Goal: Information Seeking & Learning: Learn about a topic

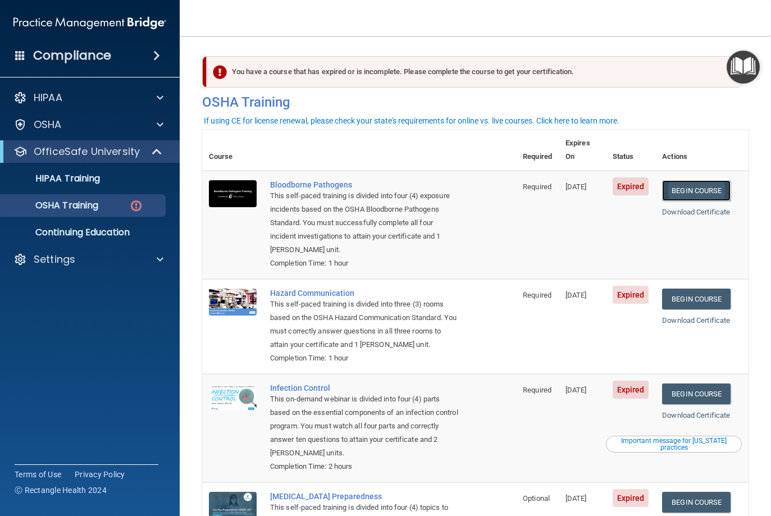
click at [687, 180] on link "Begin Course" at bounding box center [696, 190] width 68 height 21
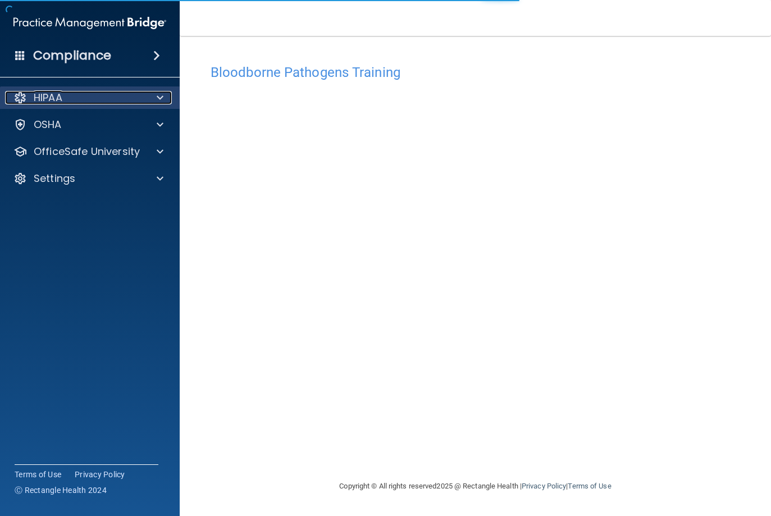
drag, startPoint x: 157, startPoint y: 99, endPoint x: 158, endPoint y: 108, distance: 9.6
click at [157, 99] on span at bounding box center [160, 97] width 7 height 13
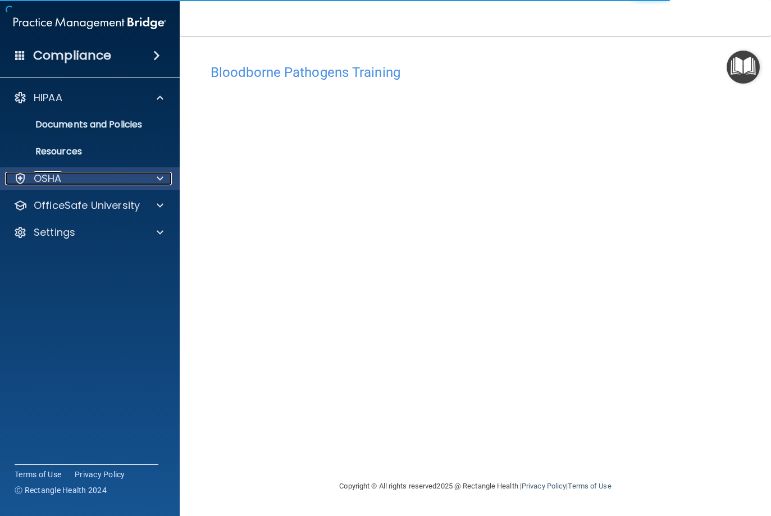
click at [161, 180] on span at bounding box center [160, 178] width 7 height 13
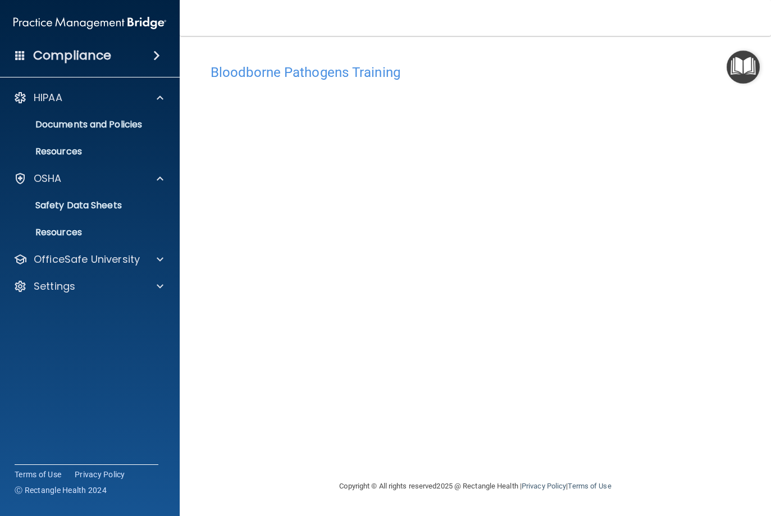
click at [633, 81] on div "Bloodborne Pathogens Training" at bounding box center [475, 72] width 546 height 28
click at [736, 63] on img "Open Resource Center" at bounding box center [742, 67] width 33 height 33
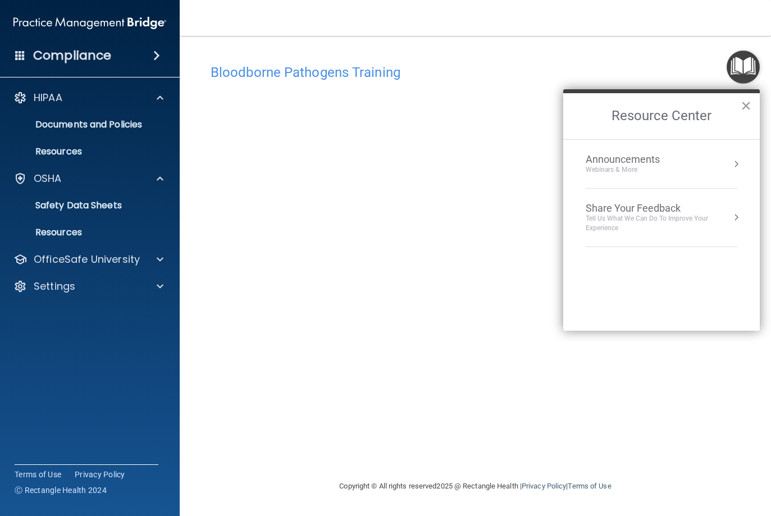
click at [746, 107] on button "×" at bounding box center [745, 106] width 11 height 18
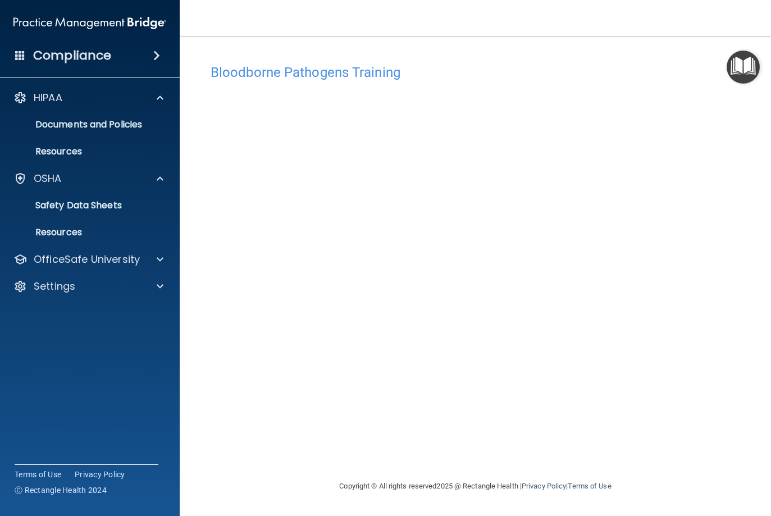
click at [660, 71] on h4 "Bloodborne Pathogens Training" at bounding box center [475, 72] width 529 height 15
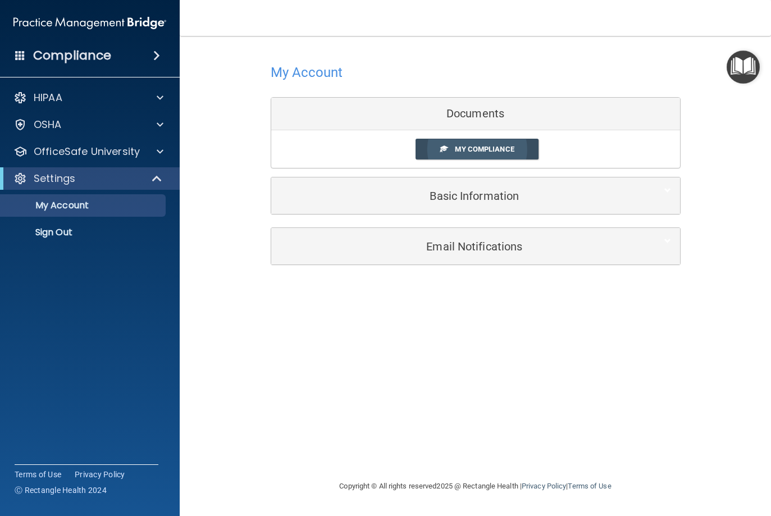
click at [464, 147] on span "My Compliance" at bounding box center [484, 149] width 59 height 8
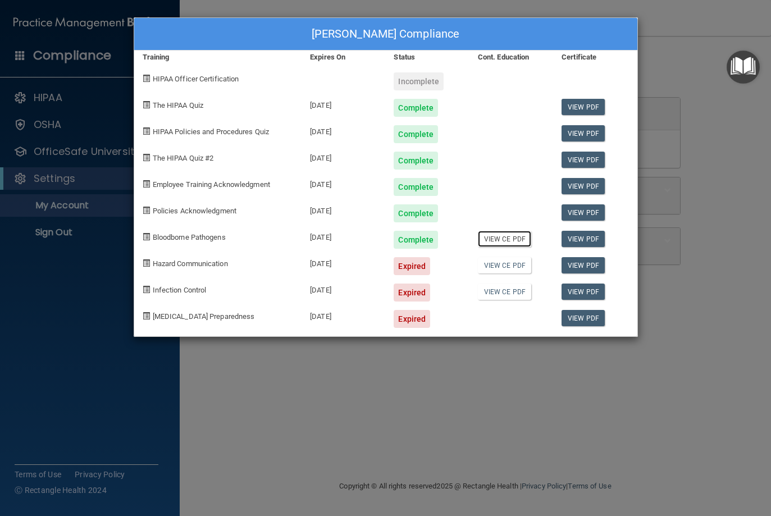
click at [502, 240] on link "View CE PDF" at bounding box center [504, 239] width 53 height 16
click at [640, 365] on div "Leisa DeCoster's Compliance Training Expires On Status Cont. Education Certific…" at bounding box center [385, 258] width 771 height 516
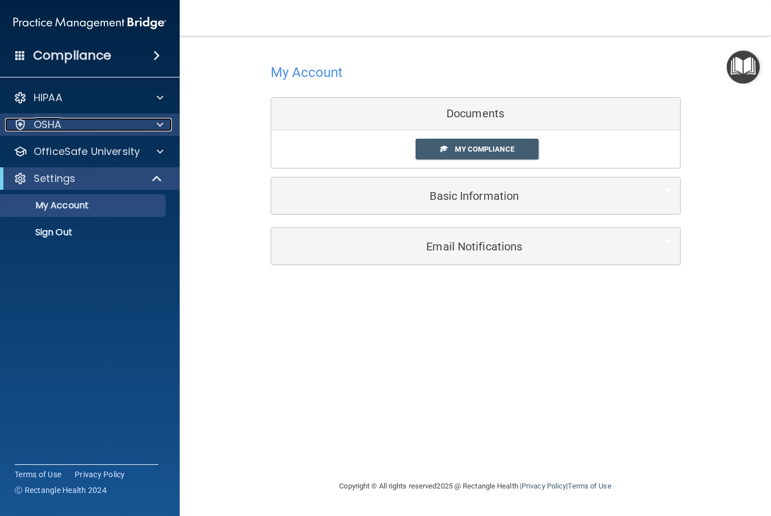
click at [157, 124] on span at bounding box center [160, 124] width 7 height 13
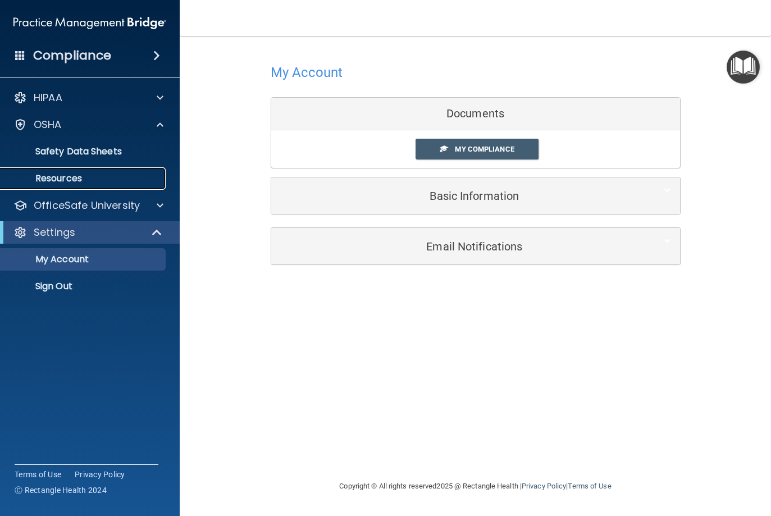
click at [69, 175] on p "Resources" at bounding box center [83, 178] width 153 height 11
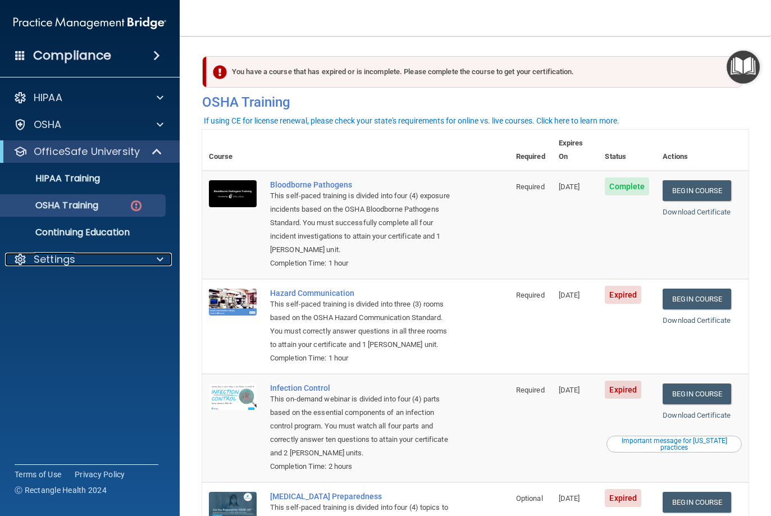
click at [96, 256] on div "Settings" at bounding box center [74, 259] width 139 height 13
click at [703, 289] on link "Begin Course" at bounding box center [696, 299] width 68 height 21
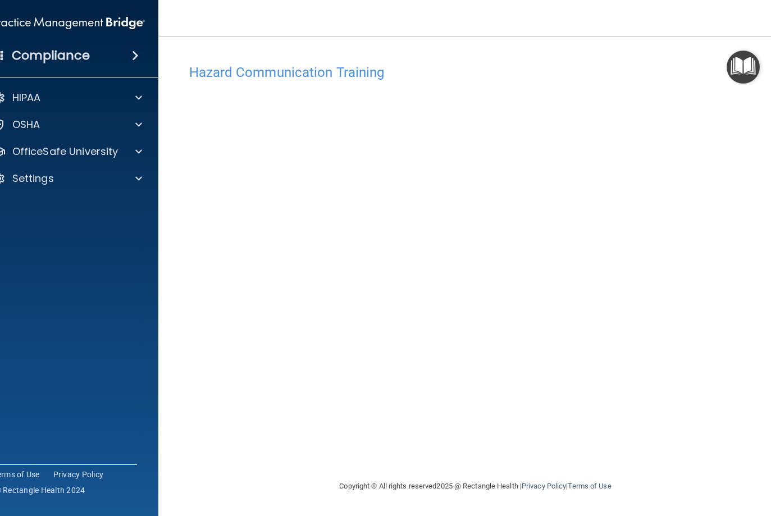
click at [611, 60] on div "Hazard Communication Training" at bounding box center [475, 72] width 589 height 28
click at [314, 71] on h4 "Hazard Communication Training" at bounding box center [475, 72] width 573 height 15
click at [745, 64] on img "Open Resource Center" at bounding box center [742, 67] width 33 height 33
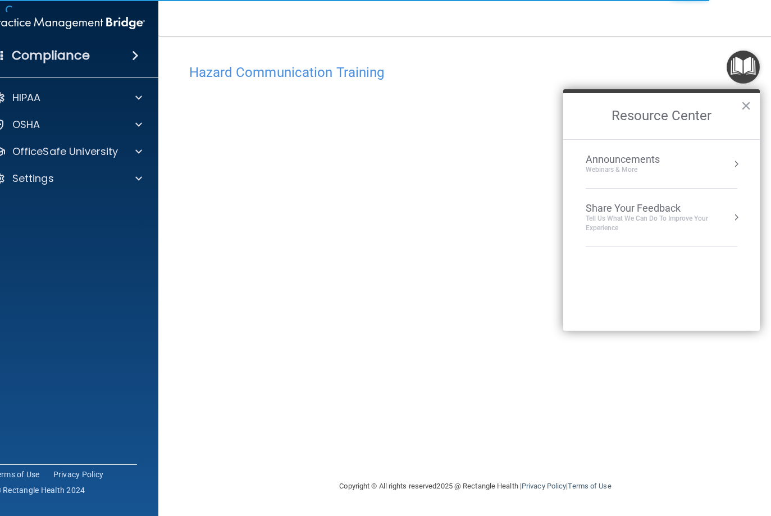
click at [504, 51] on div "Hazard Communication Training This course doesn’t expire until [DATE]. Are you …" at bounding box center [475, 257] width 589 height 421
click at [740, 104] on button "×" at bounding box center [745, 106] width 11 height 18
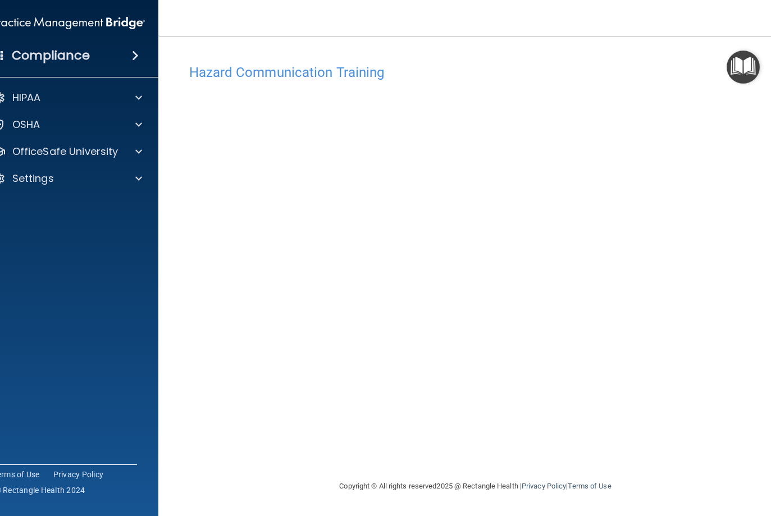
click at [248, 72] on h4 "Hazard Communication Training" at bounding box center [475, 72] width 573 height 15
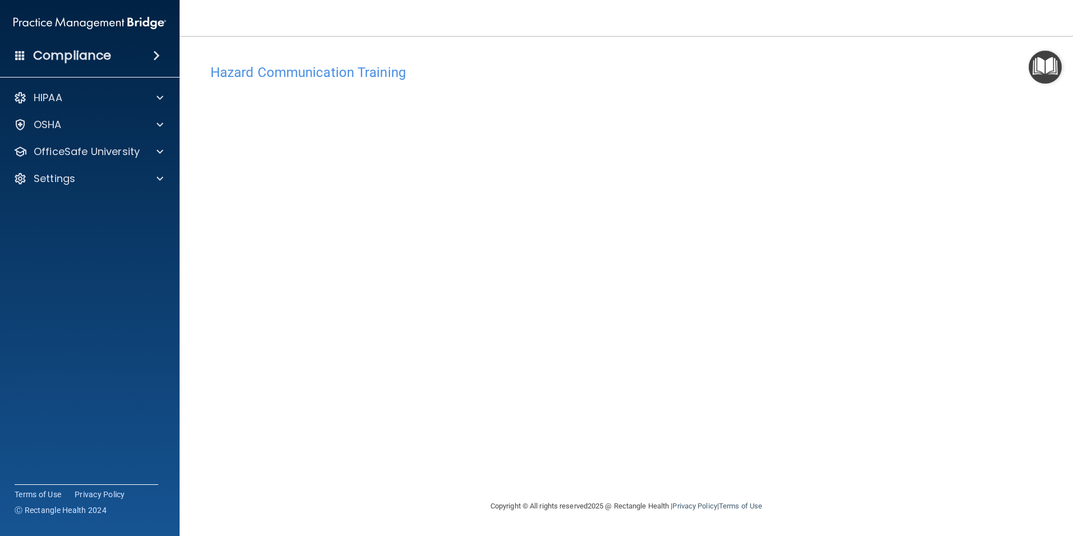
click at [267, 71] on h4 "Hazard Communication Training" at bounding box center [627, 72] width 832 height 15
click at [159, 122] on span at bounding box center [160, 124] width 7 height 13
click at [75, 152] on p "Safety Data Sheets" at bounding box center [83, 151] width 153 height 11
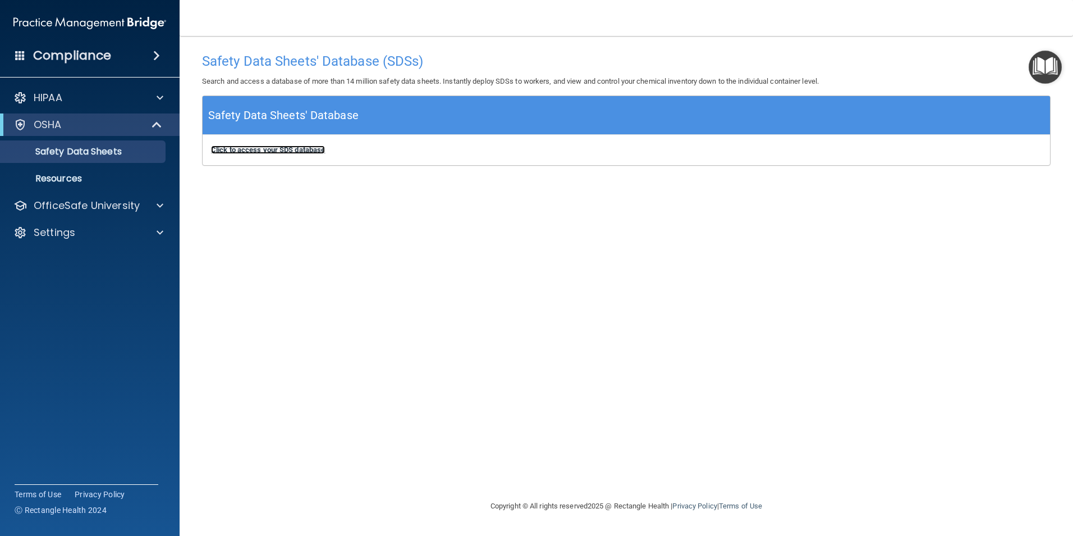
click at [253, 149] on b "Click to access your SDS database" at bounding box center [268, 149] width 114 height 8
click at [169, 203] on div at bounding box center [158, 205] width 28 height 13
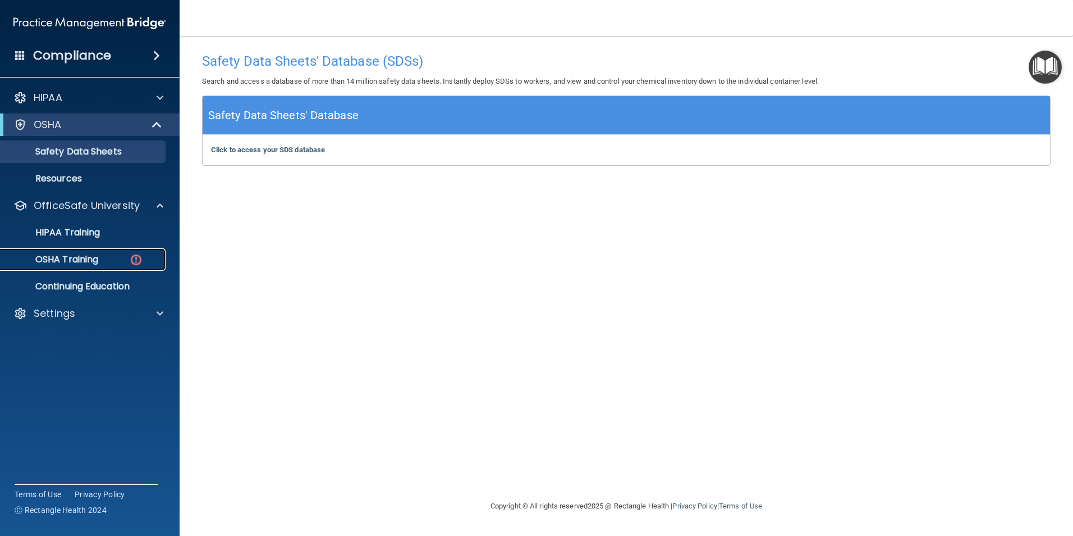
click at [84, 257] on p "OSHA Training" at bounding box center [52, 259] width 91 height 11
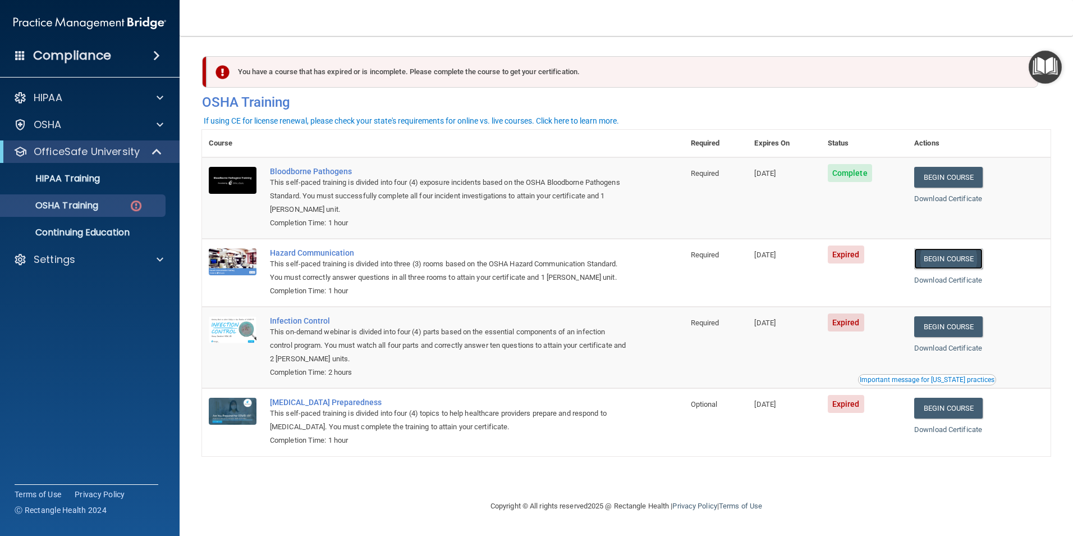
click at [770, 256] on link "Begin Course" at bounding box center [949, 258] width 68 height 21
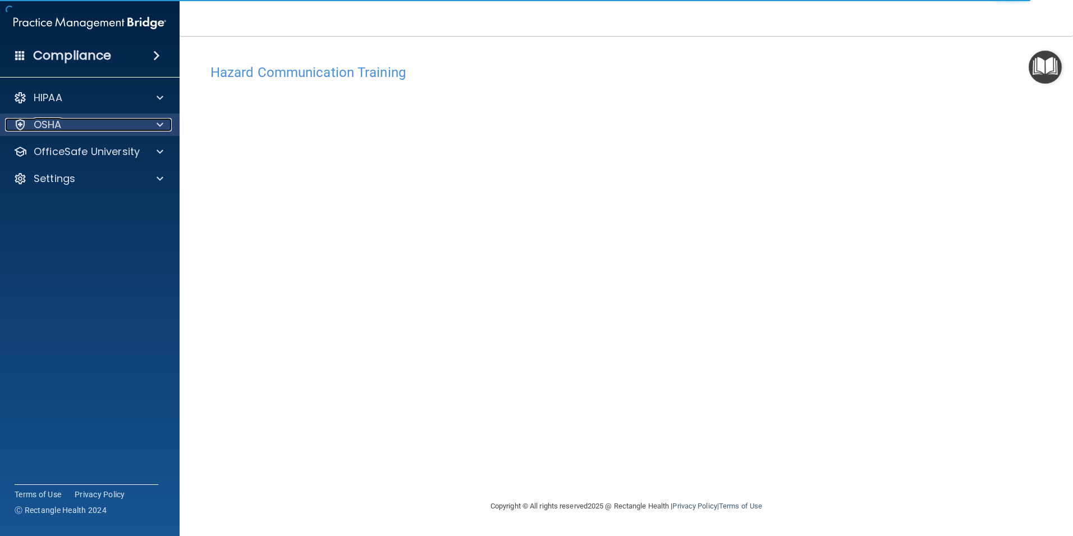
click at [67, 125] on div "OSHA" at bounding box center [74, 124] width 139 height 13
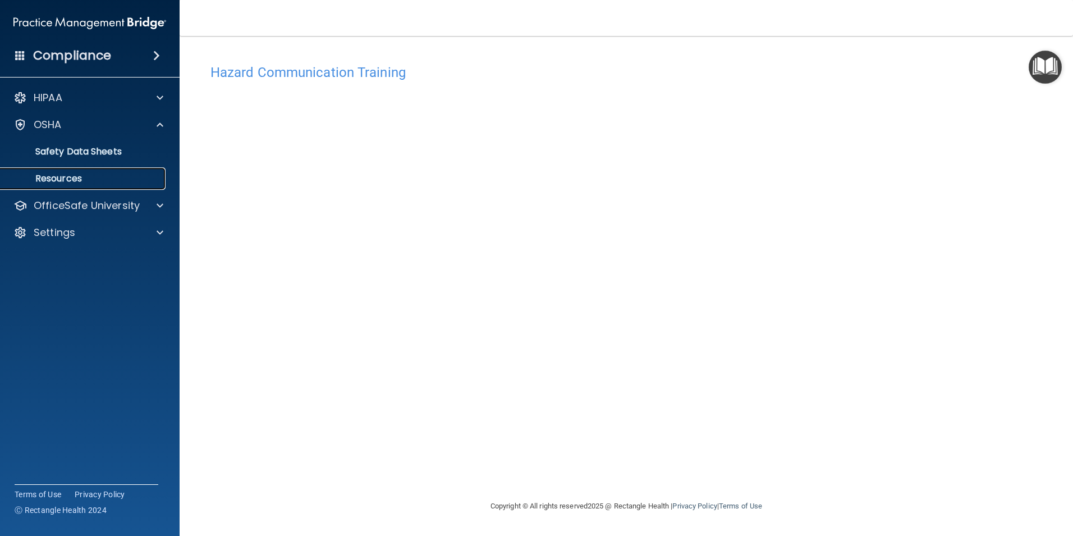
click at [61, 177] on p "Resources" at bounding box center [83, 178] width 153 height 11
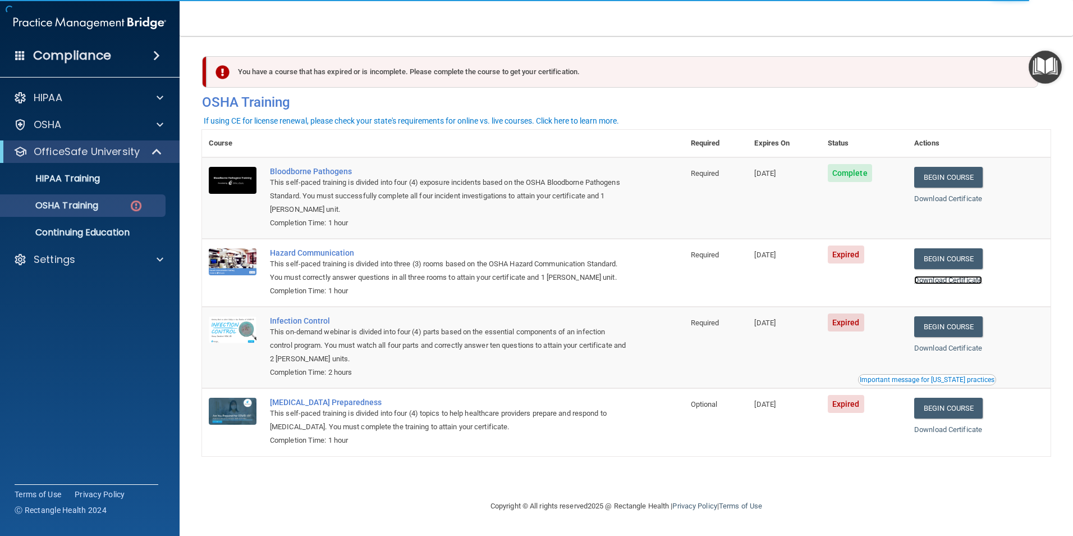
click at [959, 284] on link "Download Certificate" at bounding box center [949, 280] width 68 height 8
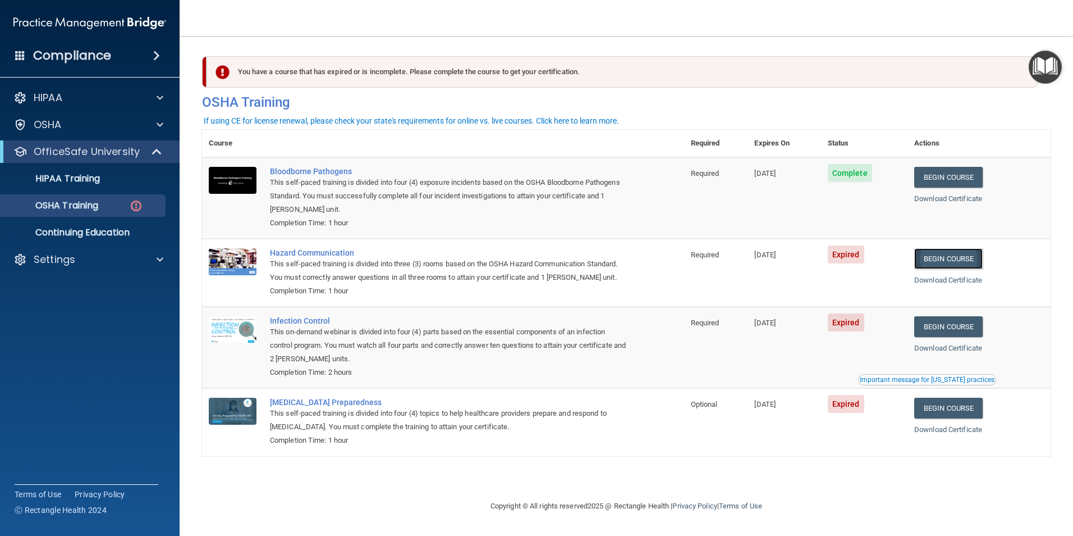
click at [976, 256] on link "Begin Course" at bounding box center [949, 258] width 68 height 21
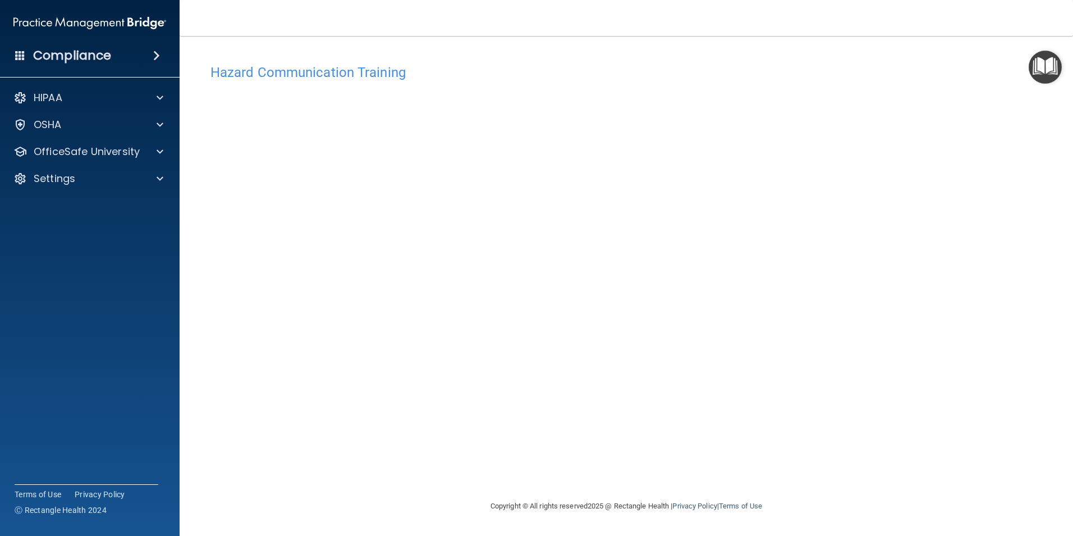
click at [1039, 68] on img "Open Resource Center" at bounding box center [1045, 67] width 33 height 33
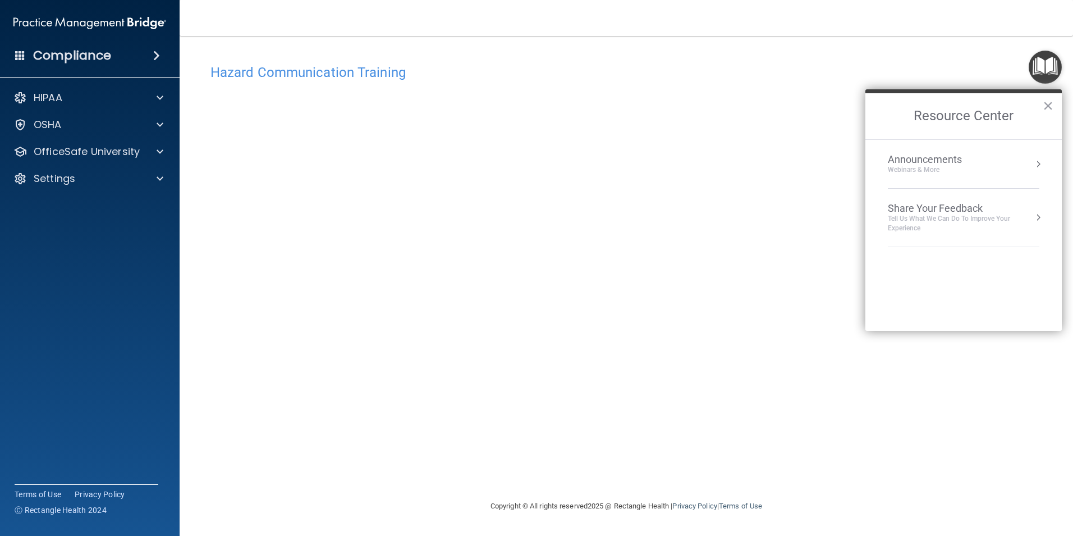
click at [341, 74] on h4 "Hazard Communication Training" at bounding box center [627, 72] width 832 height 15
click at [1052, 104] on button "×" at bounding box center [1048, 106] width 11 height 18
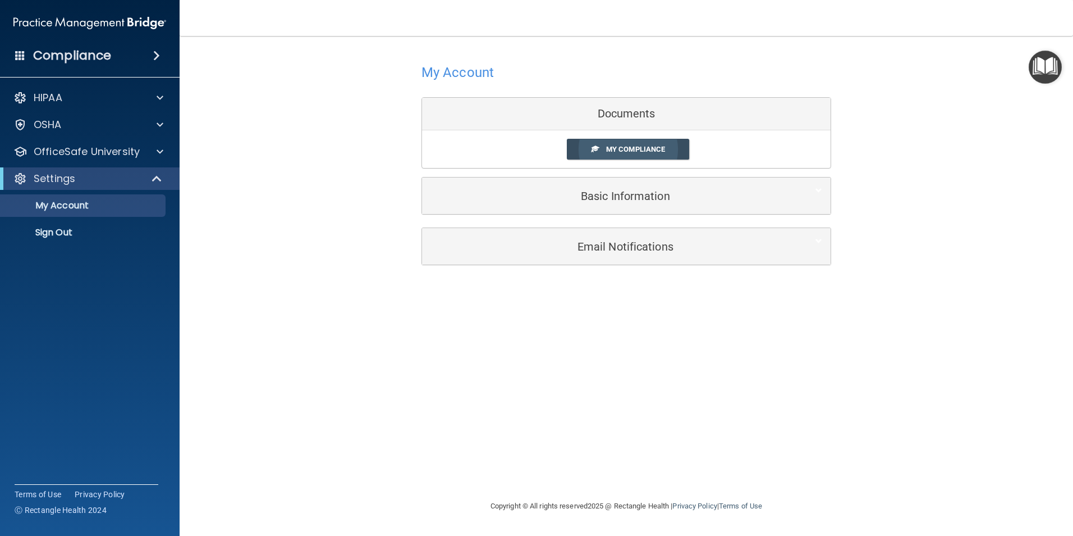
click at [629, 144] on link "My Compliance" at bounding box center [628, 149] width 123 height 21
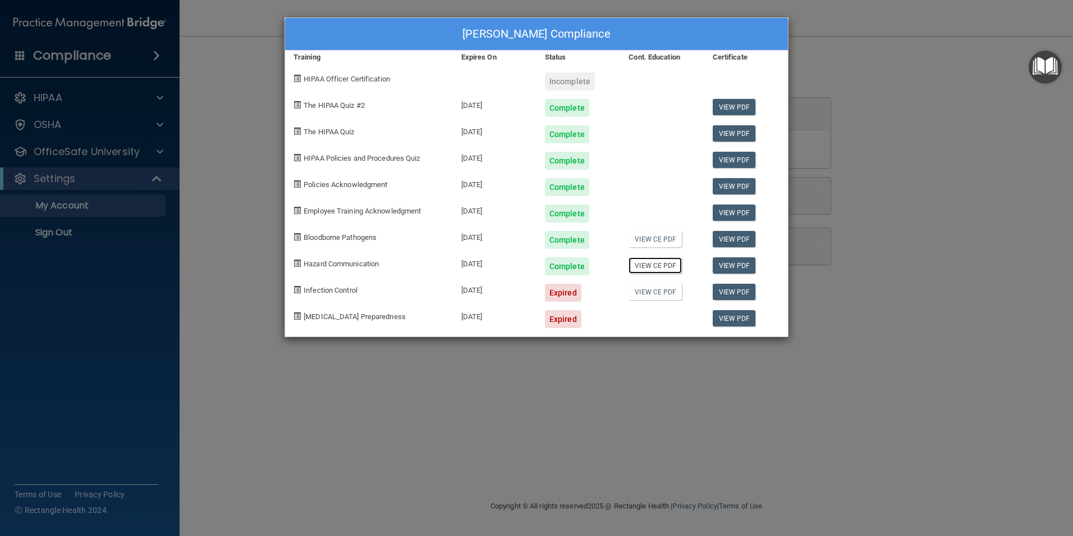
click at [652, 268] on link "View CE PDF" at bounding box center [655, 265] width 53 height 16
click at [739, 294] on link "View PDF" at bounding box center [734, 292] width 43 height 16
click at [161, 126] on div "Leisa DeCoster's Compliance Training Expires On Status Cont. Education Certific…" at bounding box center [536, 268] width 1073 height 536
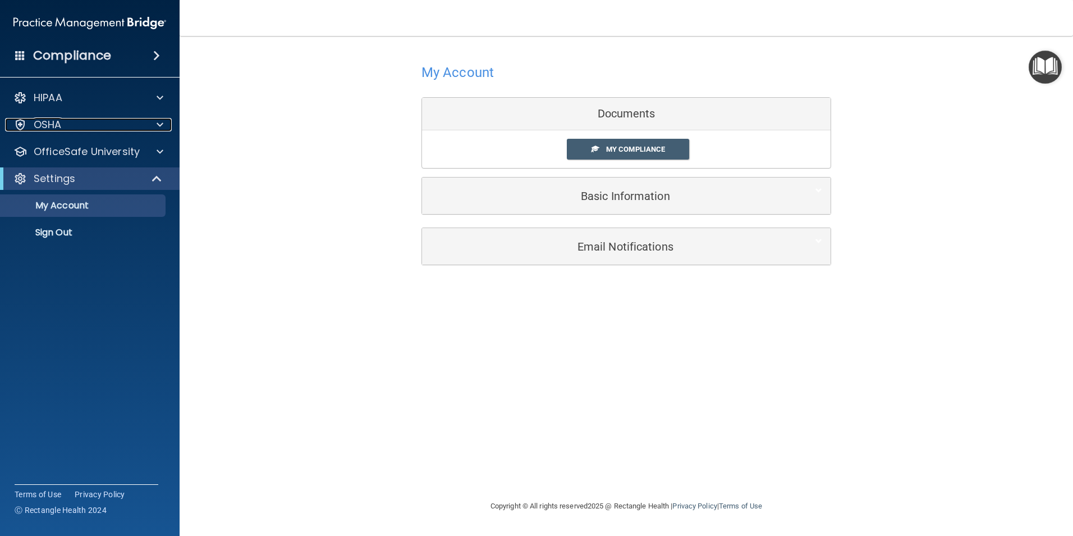
click at [161, 126] on span at bounding box center [160, 124] width 7 height 13
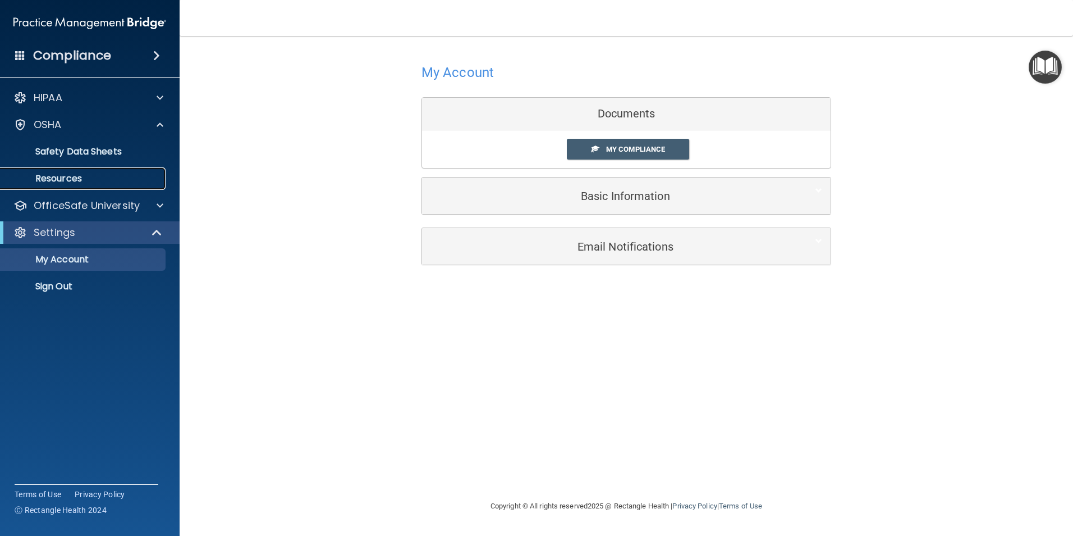
click at [76, 180] on p "Resources" at bounding box center [83, 178] width 153 height 11
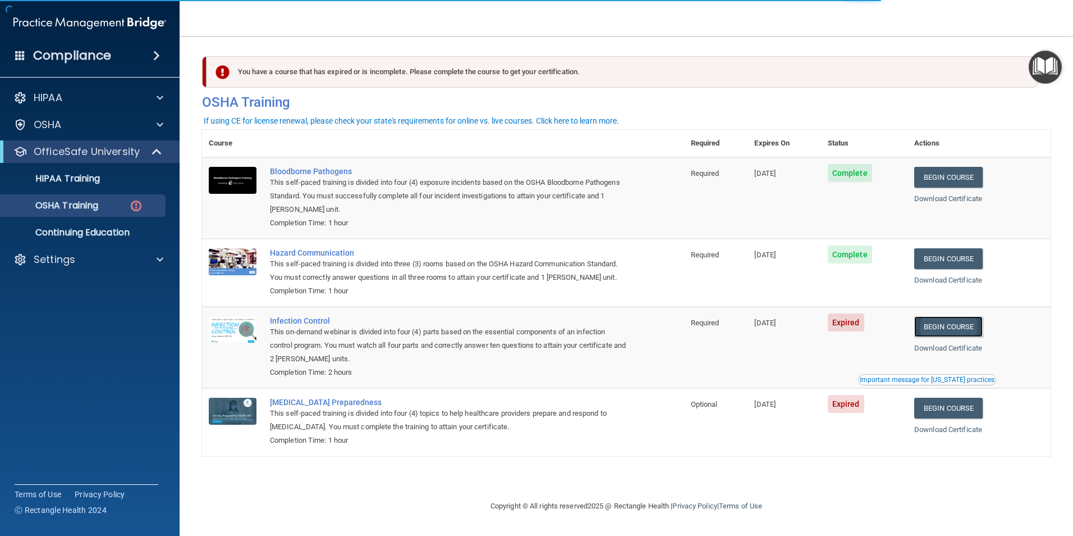
click at [957, 330] on link "Begin Course" at bounding box center [949, 326] width 68 height 21
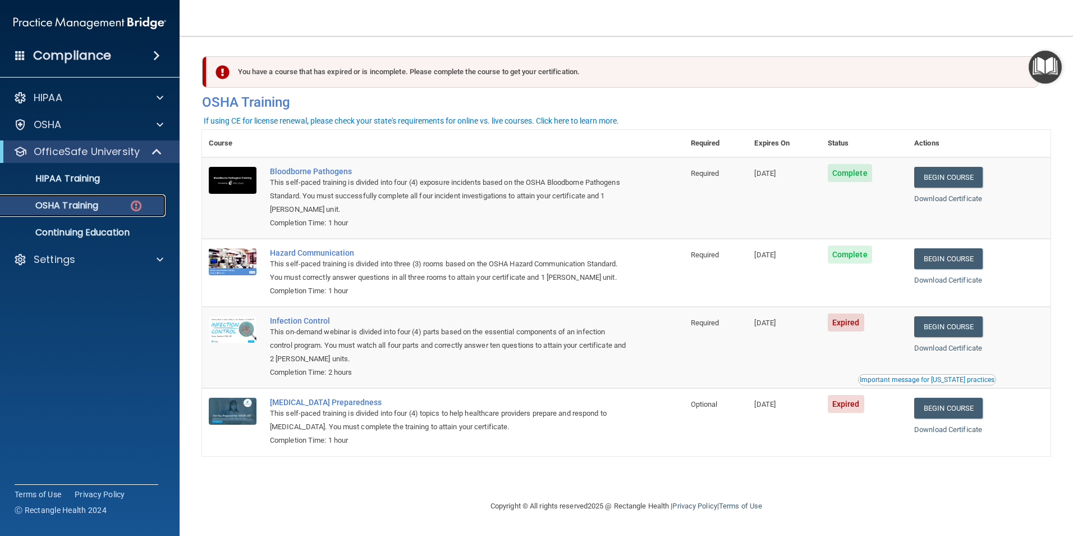
click at [122, 199] on link "OSHA Training" at bounding box center [77, 205] width 177 height 22
click at [70, 211] on p "OSHA Training" at bounding box center [52, 205] width 91 height 11
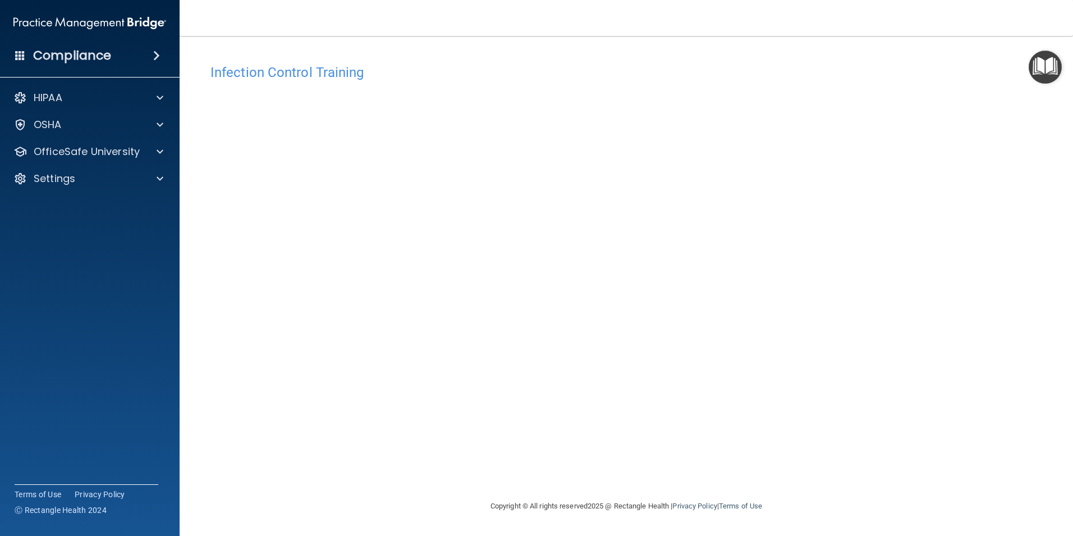
click at [640, 62] on div "Infection Control Training" at bounding box center [626, 72] width 849 height 28
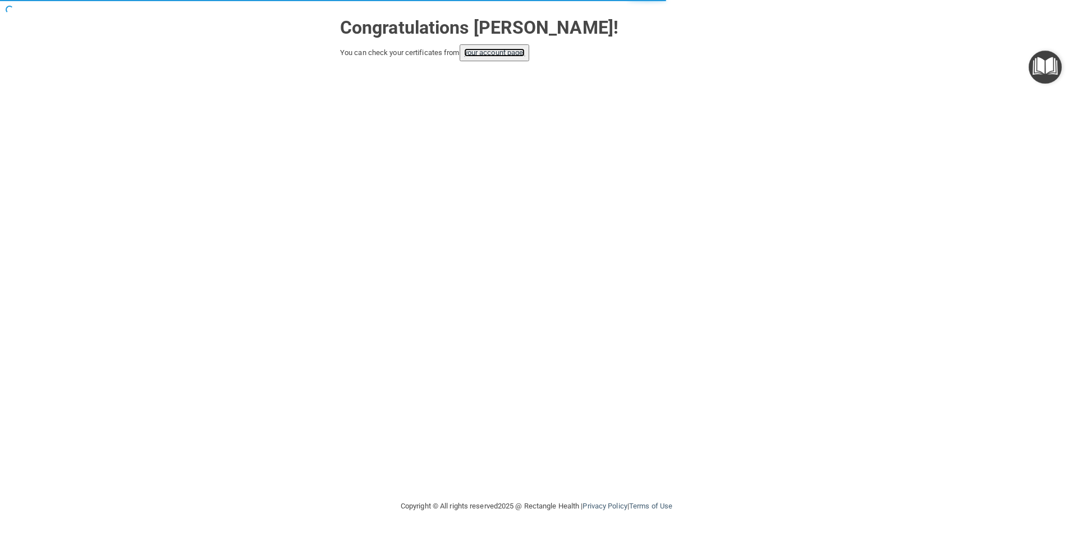
click at [499, 56] on link "your account page!" at bounding box center [494, 52] width 61 height 8
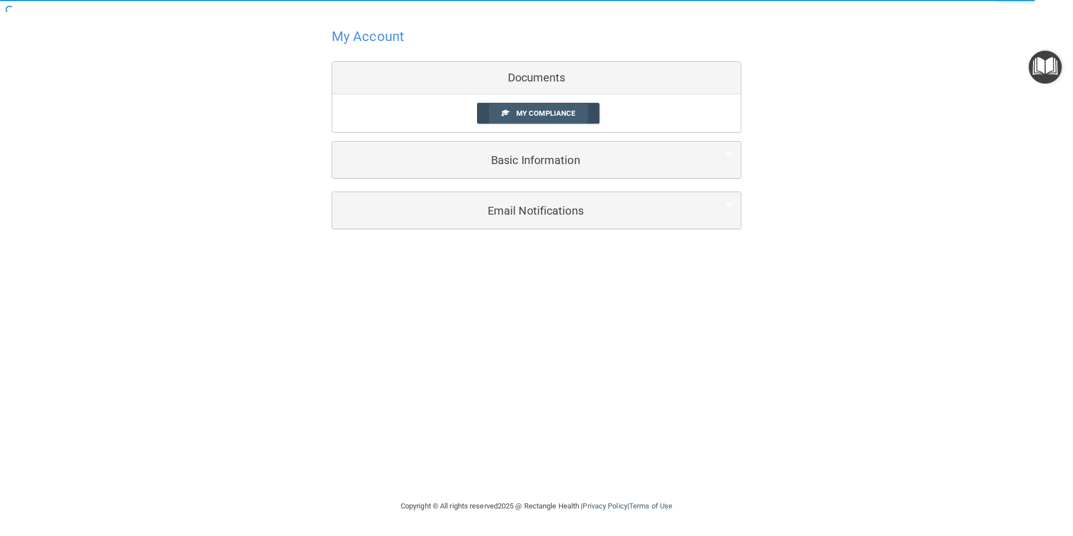
click at [541, 109] on span "My Compliance" at bounding box center [545, 113] width 59 height 8
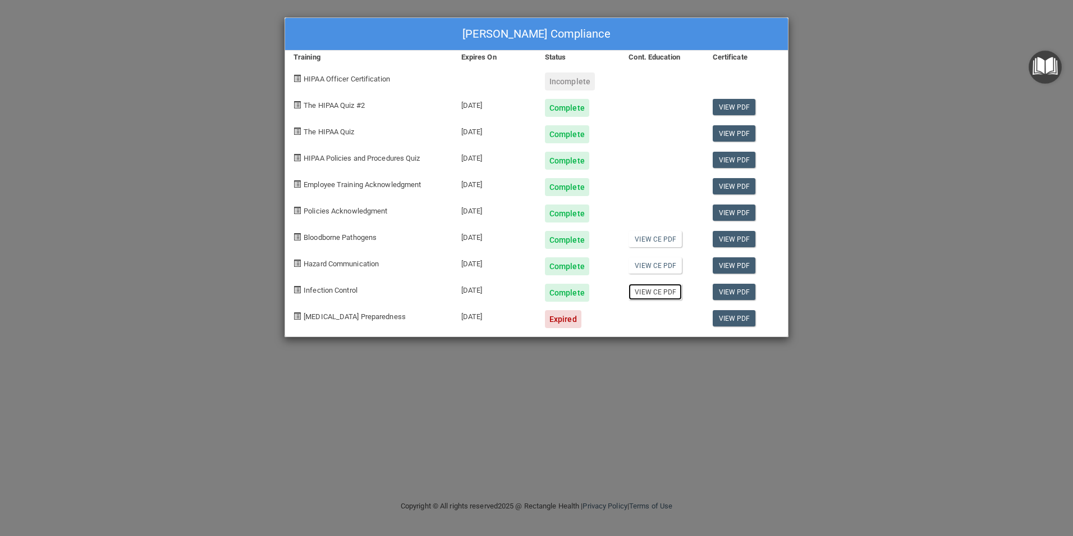
click at [652, 293] on link "View CE PDF" at bounding box center [655, 292] width 53 height 16
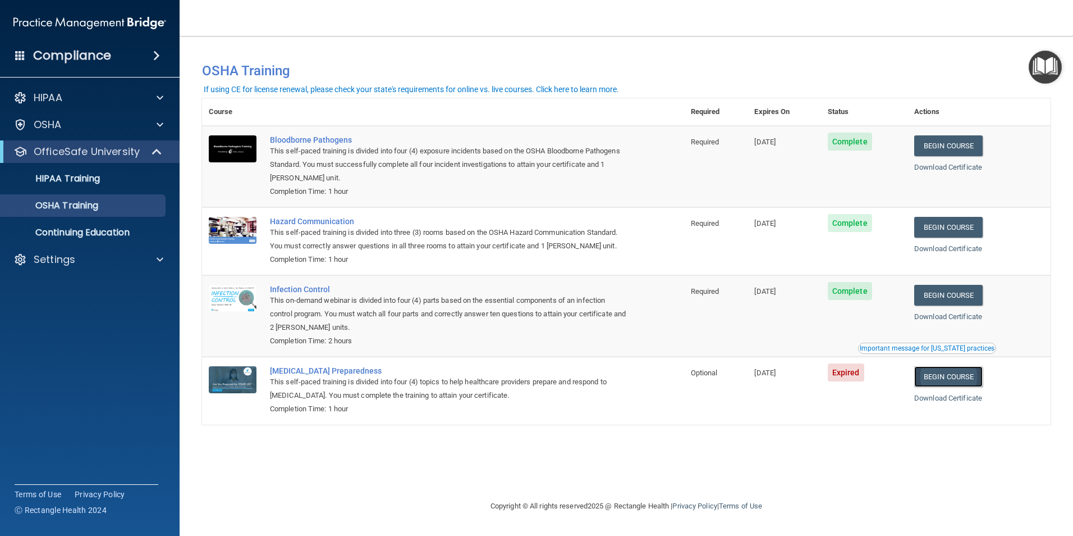
click at [943, 381] on link "Begin Course" at bounding box center [949, 376] width 68 height 21
